Goal: Task Accomplishment & Management: Manage account settings

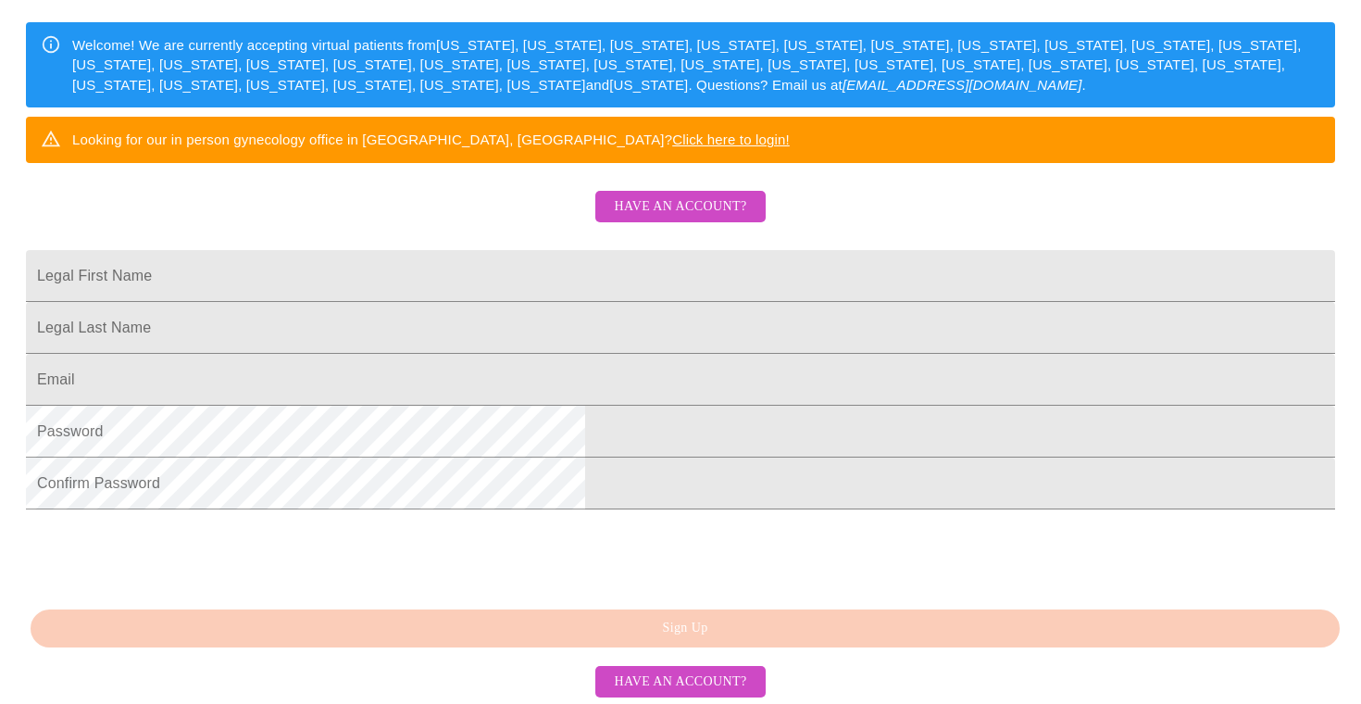
scroll to position [434, 0]
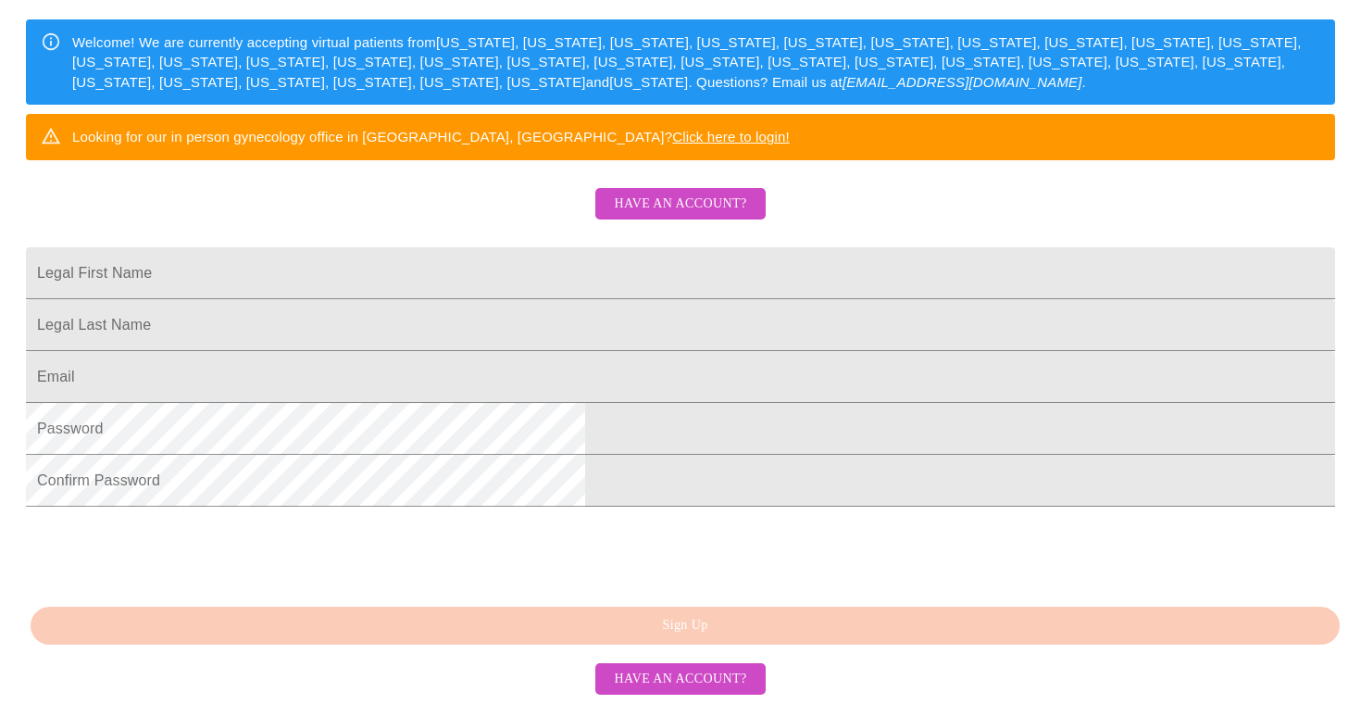
click at [710, 193] on span "Have an account?" at bounding box center [680, 204] width 132 height 23
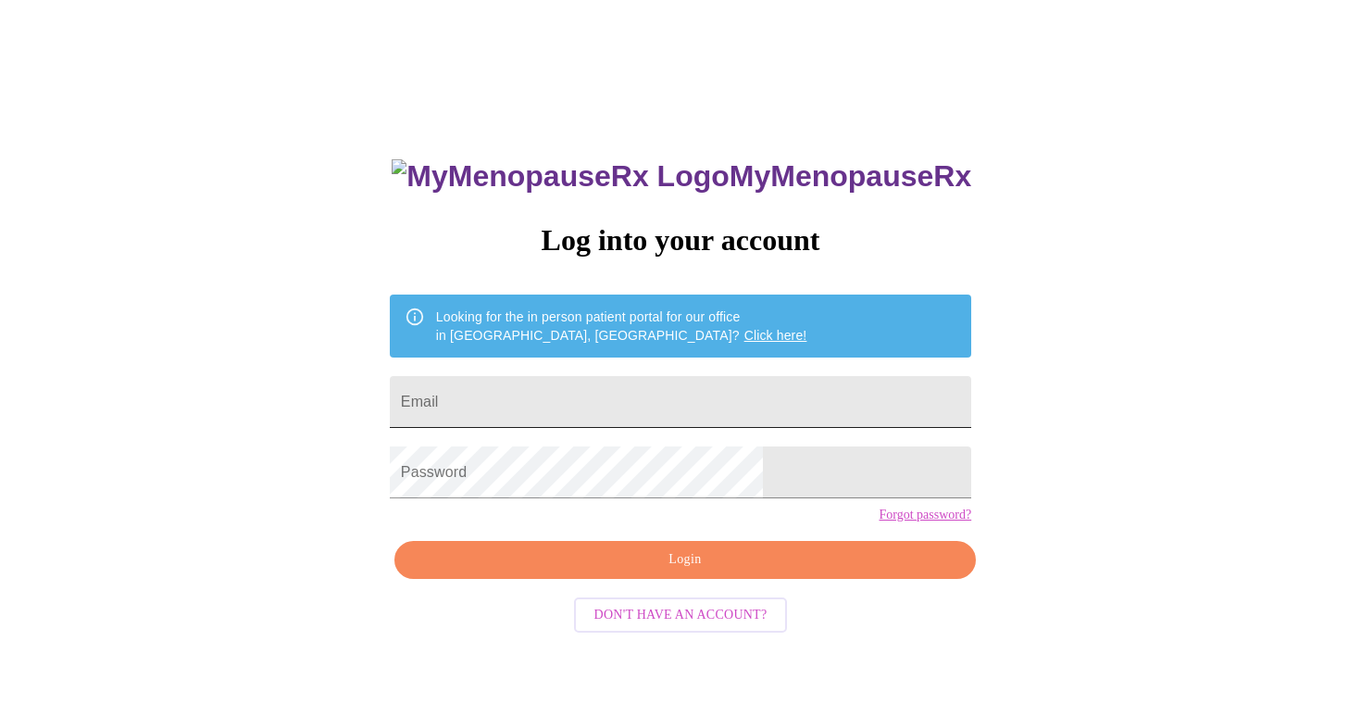
click at [558, 397] on input "Email" at bounding box center [681, 402] width 582 height 52
type input "tammylangas@gmail.com"
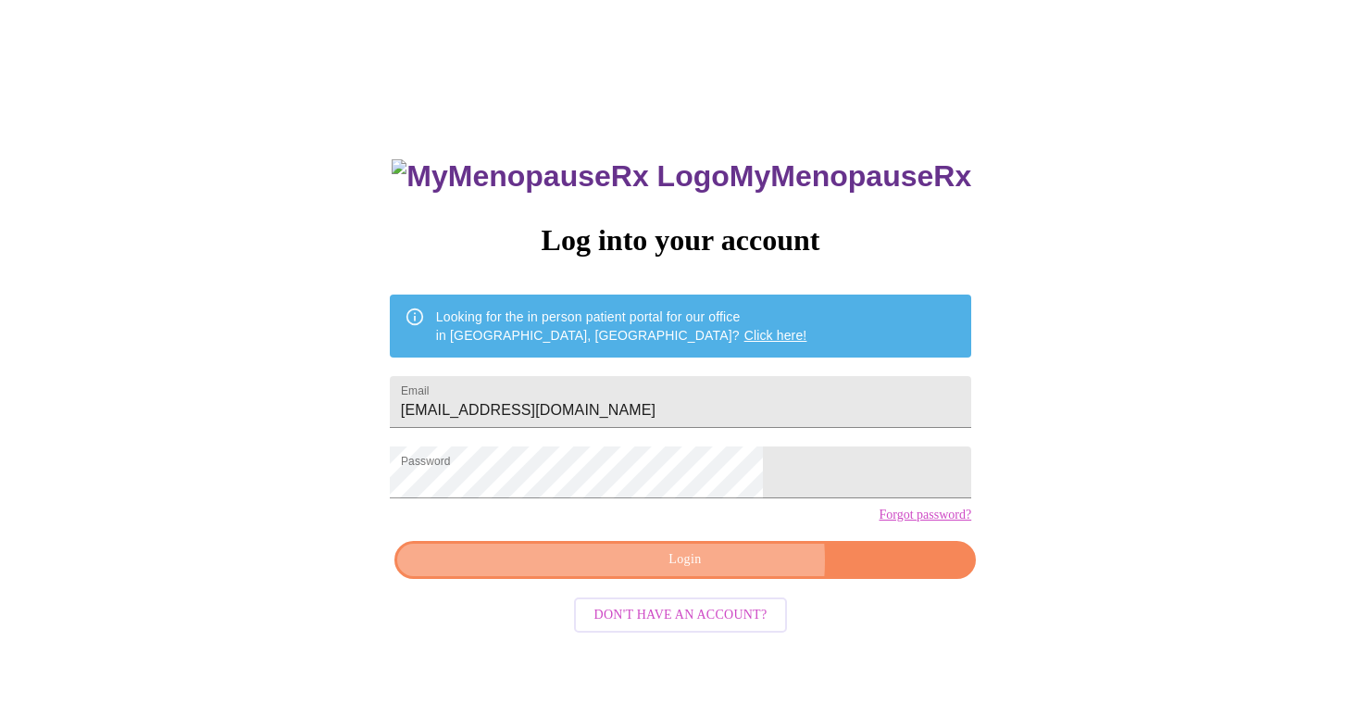
click at [713, 571] on span "Login" at bounding box center [685, 559] width 539 height 23
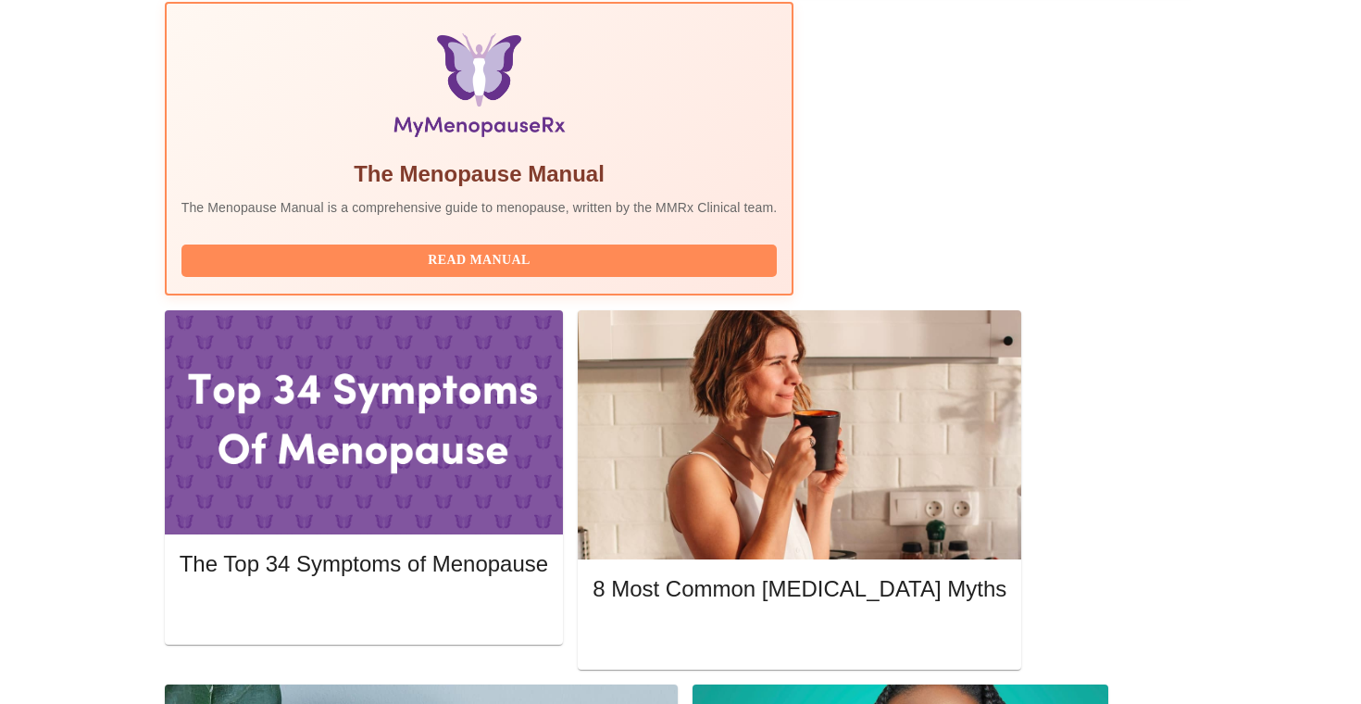
scroll to position [590, 0]
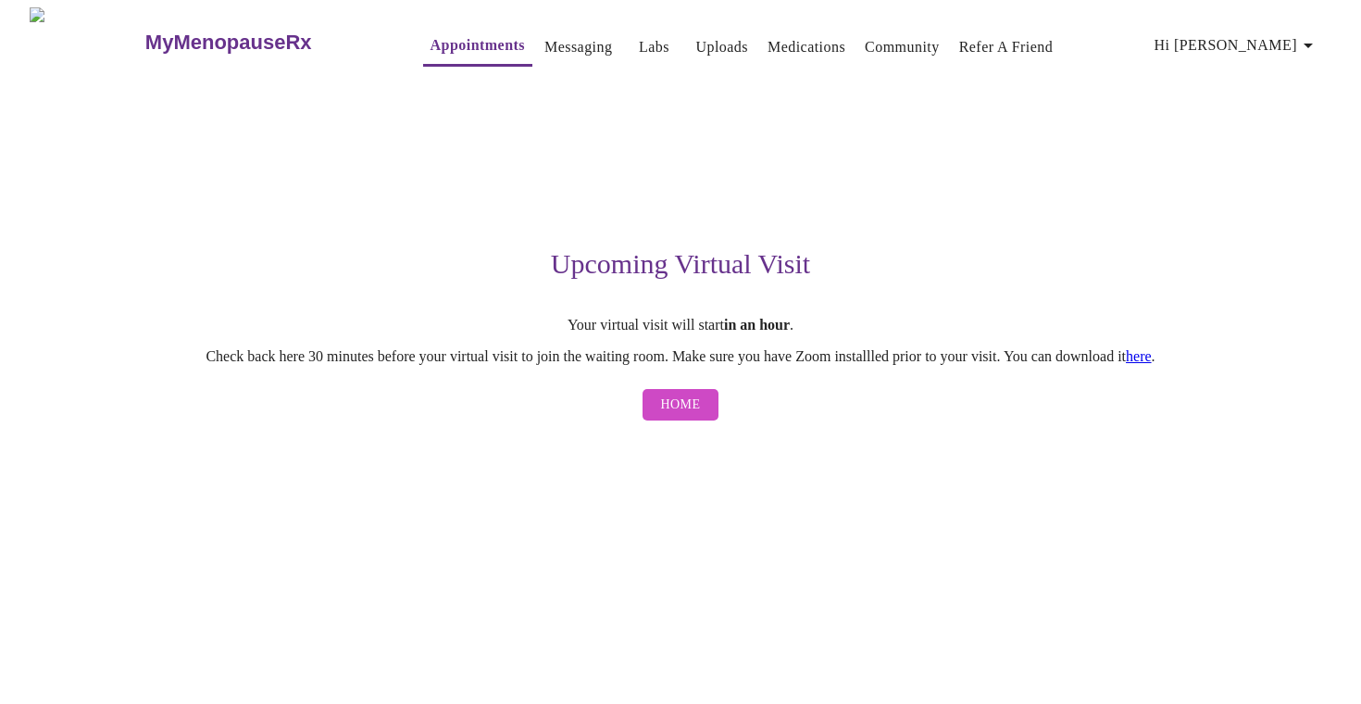
click at [1152, 358] on link "here" at bounding box center [1139, 356] width 26 height 16
click at [686, 414] on span "Home" at bounding box center [681, 405] width 40 height 23
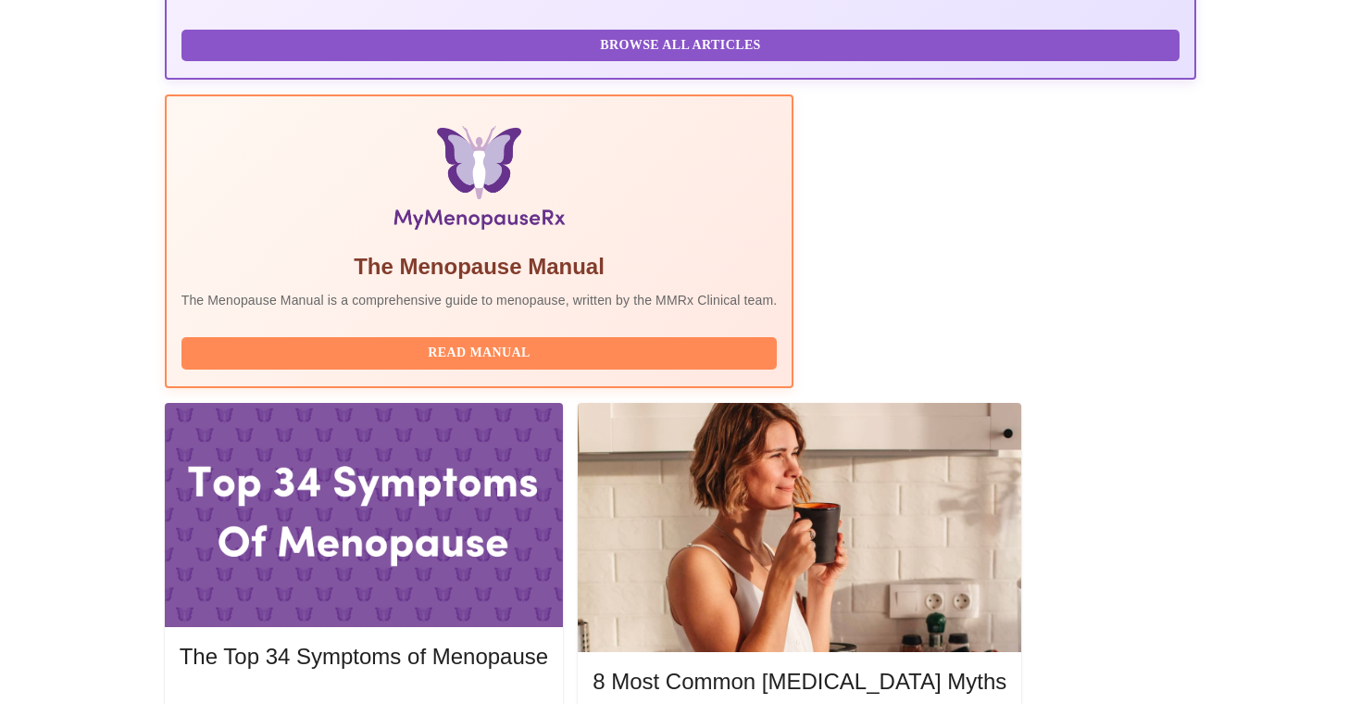
scroll to position [520, 0]
